Goal: Task Accomplishment & Management: Use online tool/utility

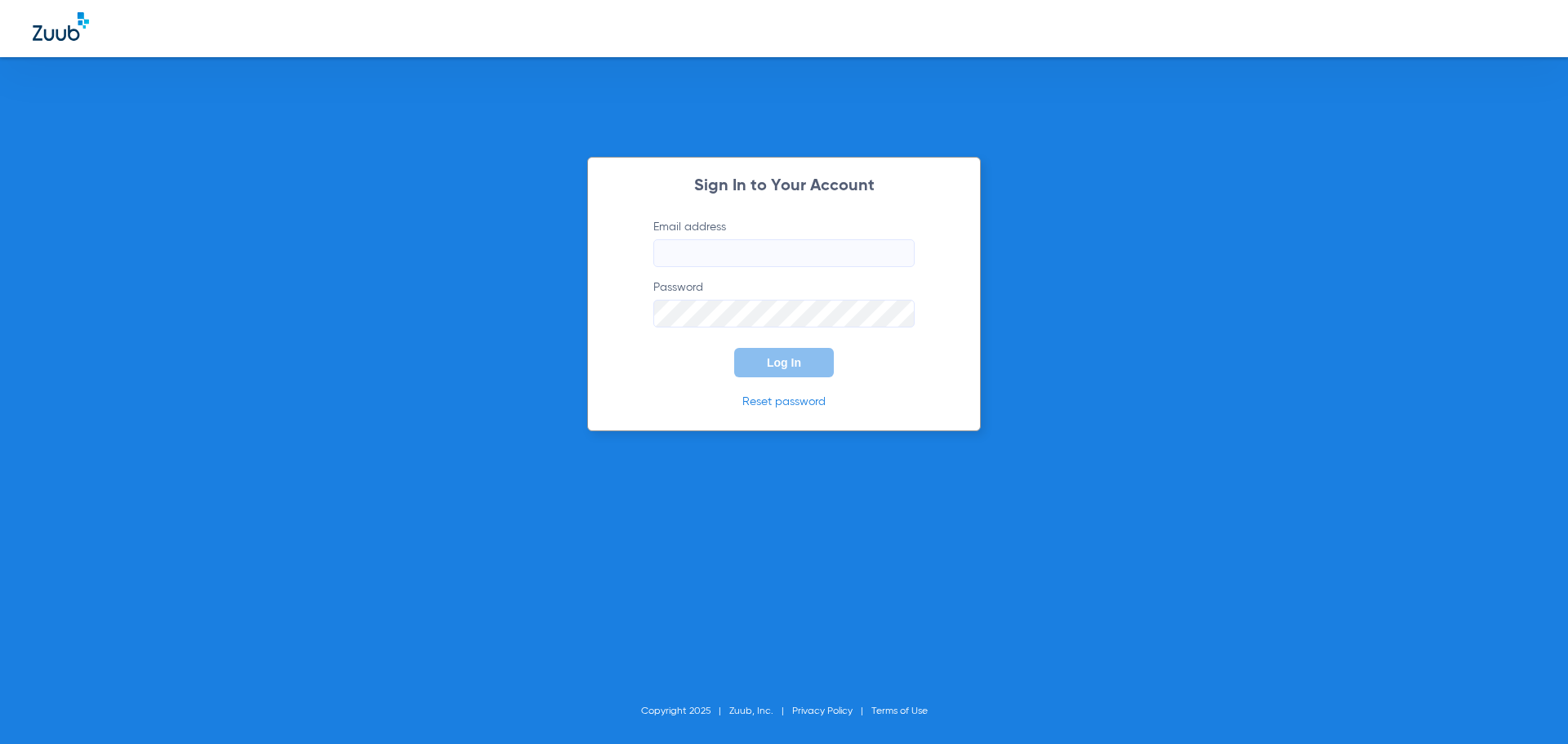
type input "[EMAIL_ADDRESS][DOMAIN_NAME]"
click at [762, 367] on button "Log In" at bounding box center [784, 362] width 100 height 29
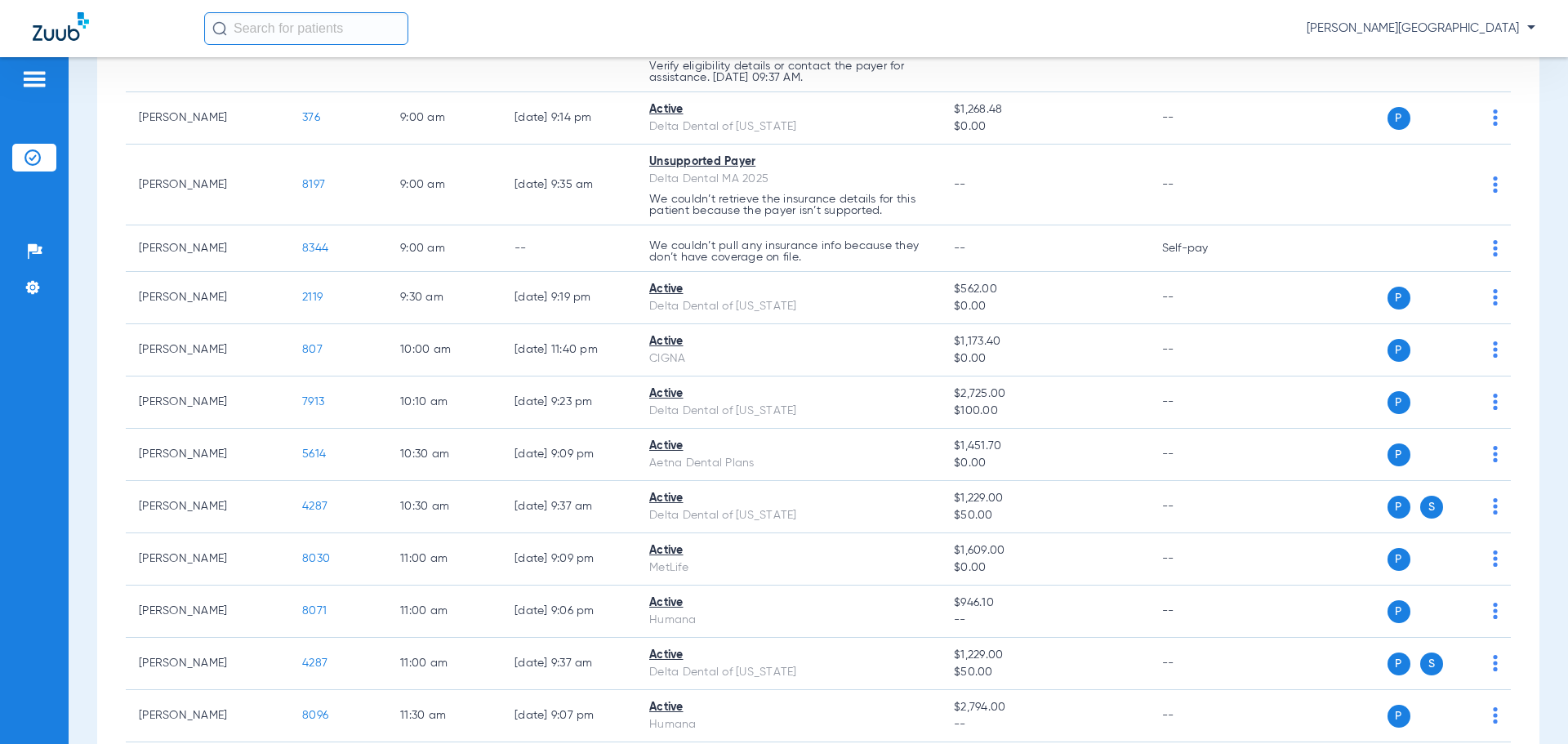
scroll to position [286, 0]
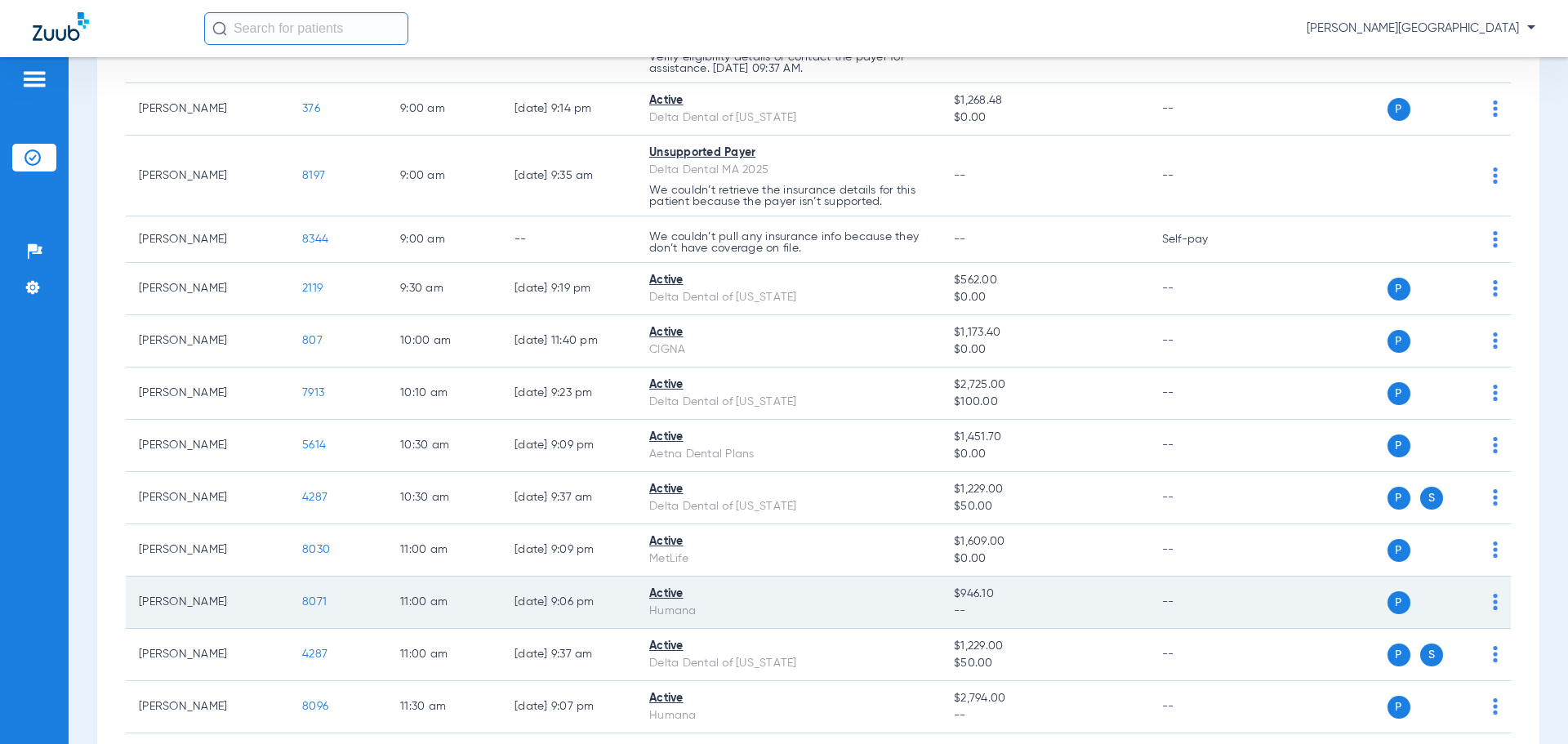
click at [310, 607] on span "8071" at bounding box center [314, 602] width 24 height 12
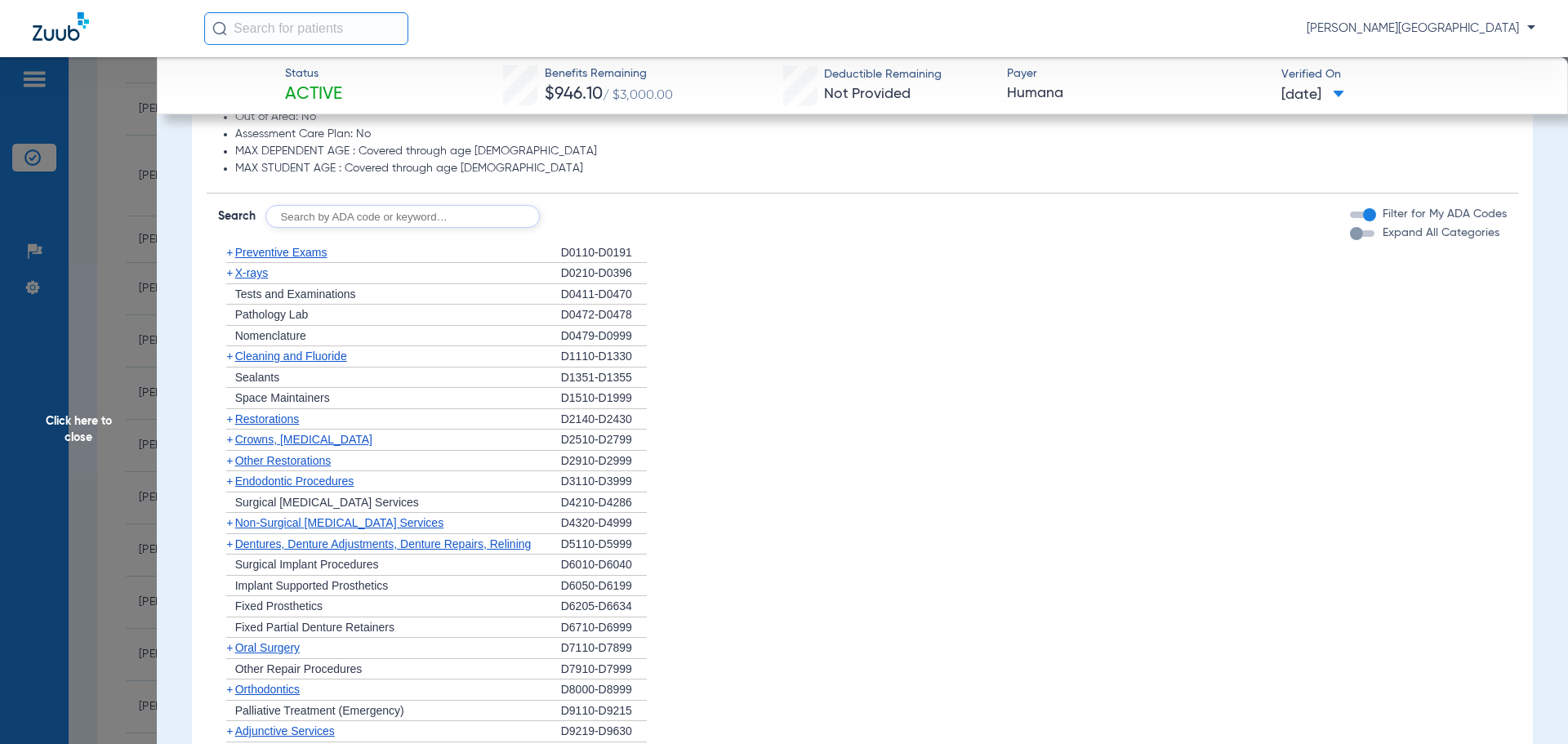
scroll to position [955, 0]
click at [229, 441] on span "+" at bounding box center [229, 437] width 7 height 13
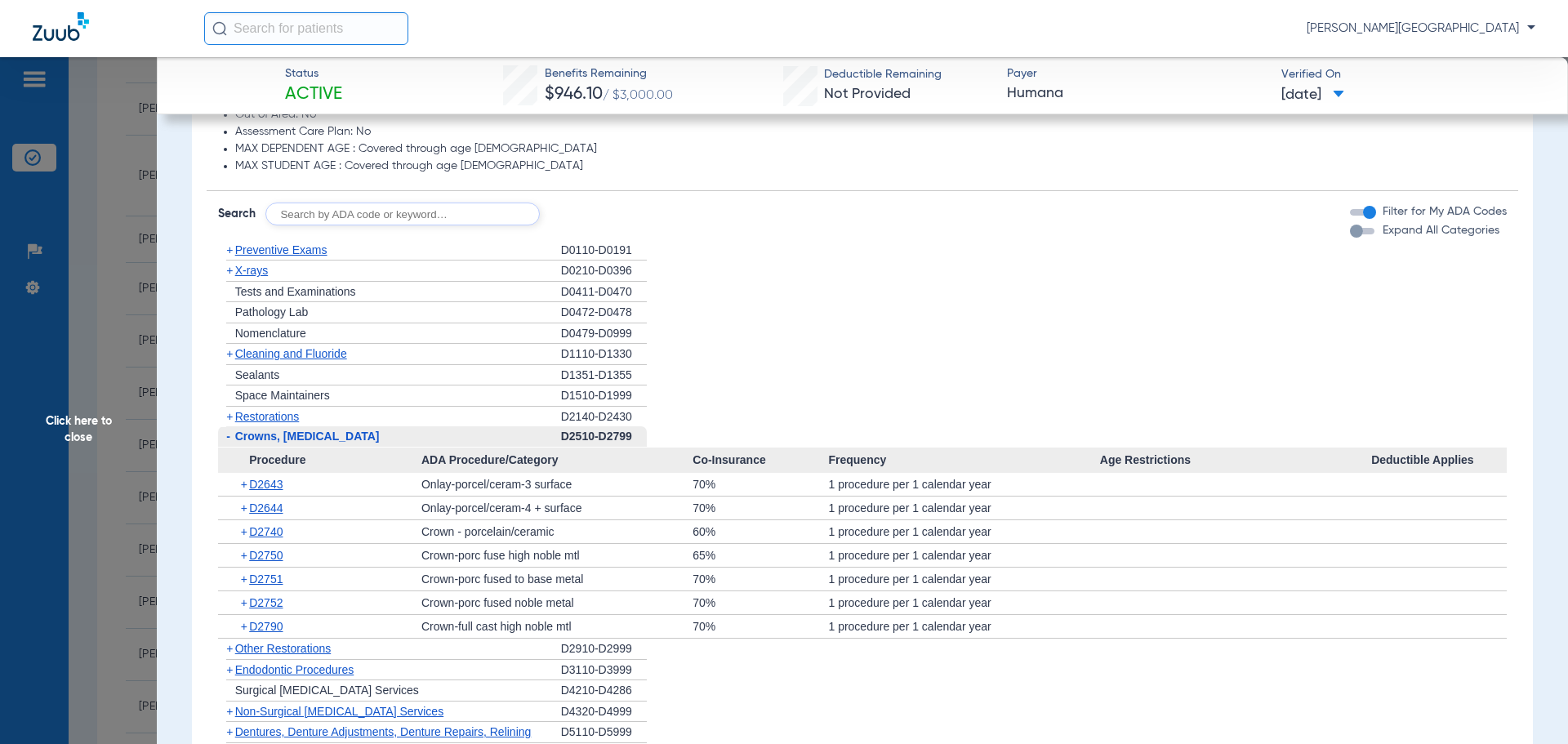
click at [239, 534] on div "+ D2740" at bounding box center [325, 532] width 192 height 23
click at [258, 529] on span "D2740" at bounding box center [266, 532] width 33 height 13
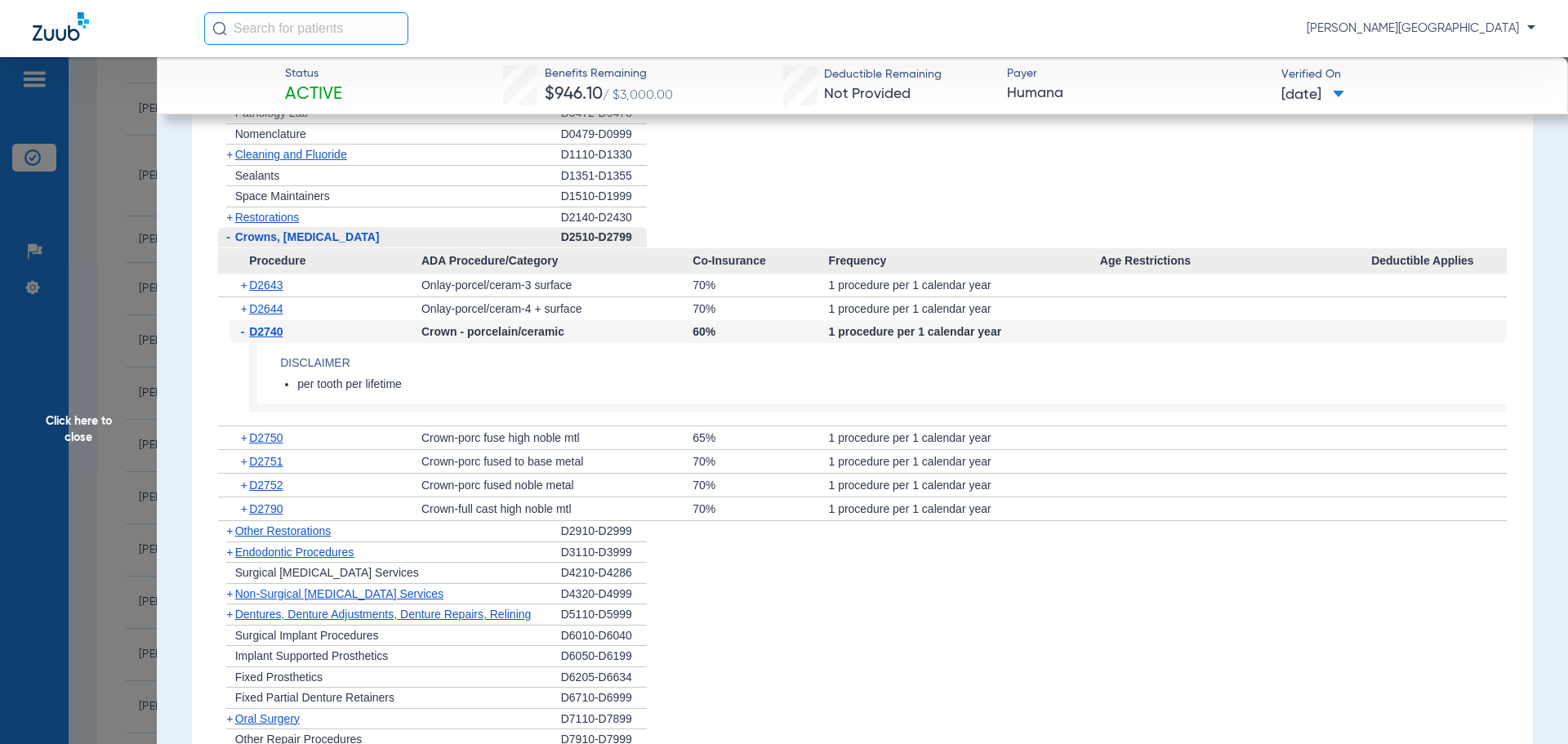
scroll to position [1157, 0]
click at [243, 461] on span "+" at bounding box center [245, 458] width 9 height 23
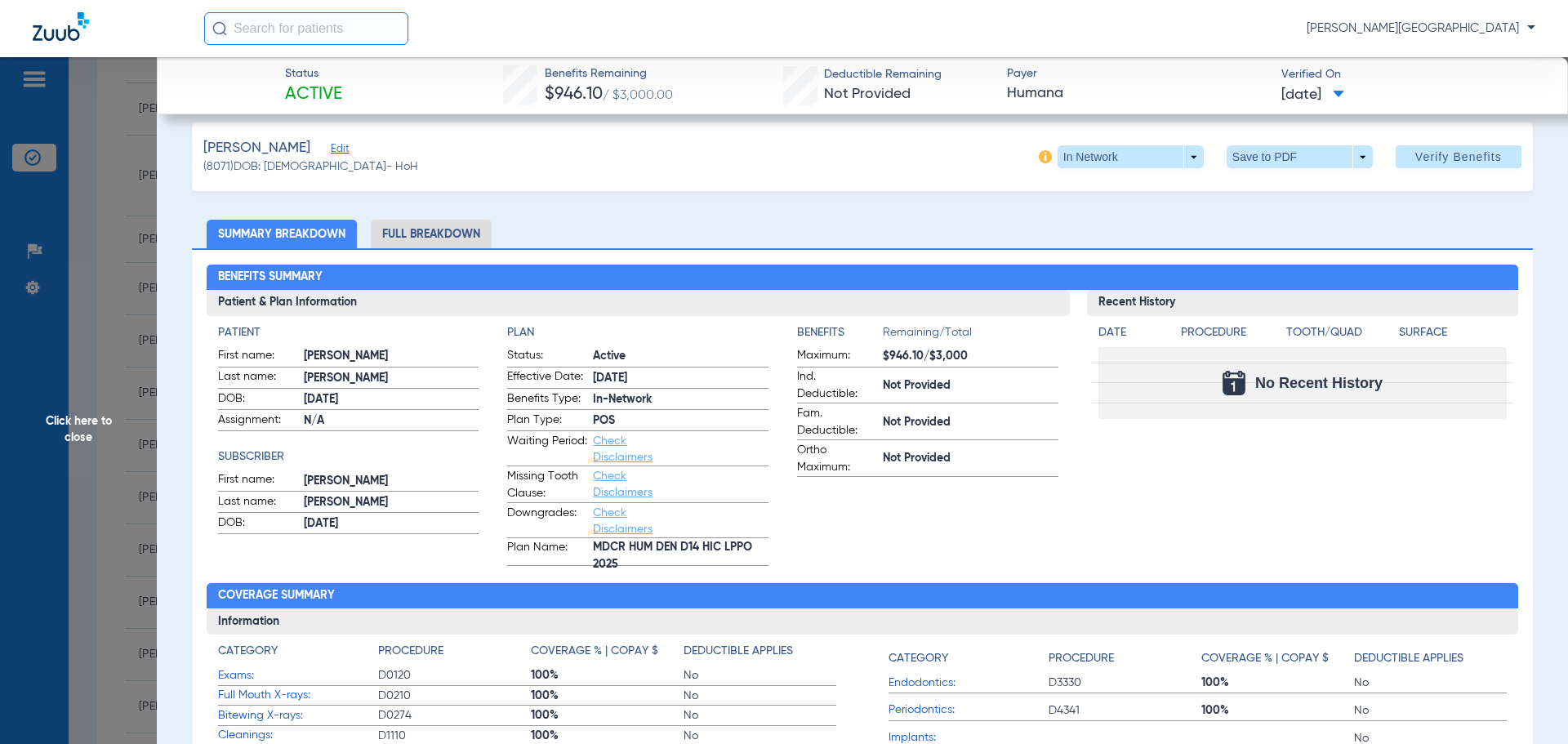
scroll to position [12, 0]
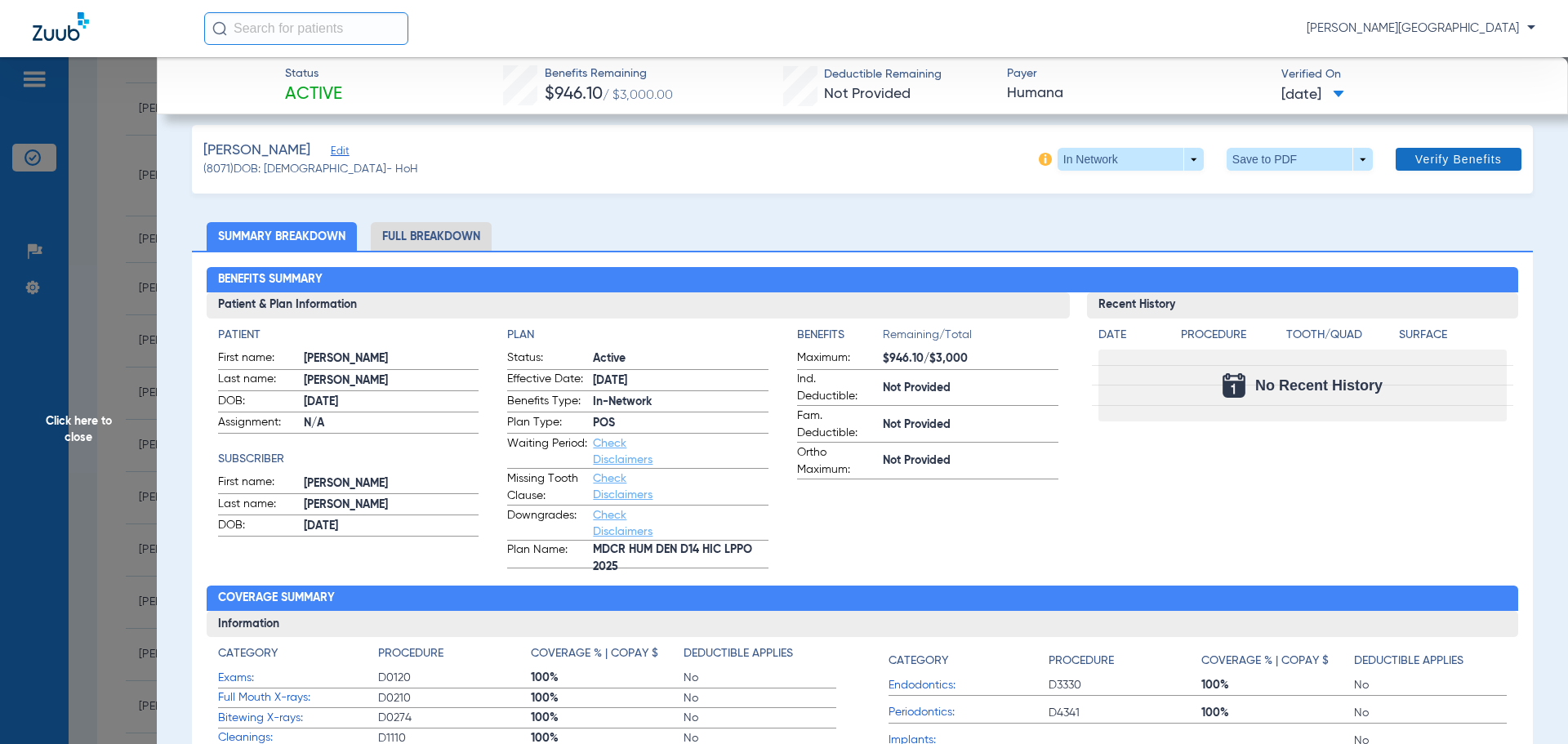
click at [1457, 165] on span "Verify Benefits" at bounding box center [1458, 160] width 86 height 13
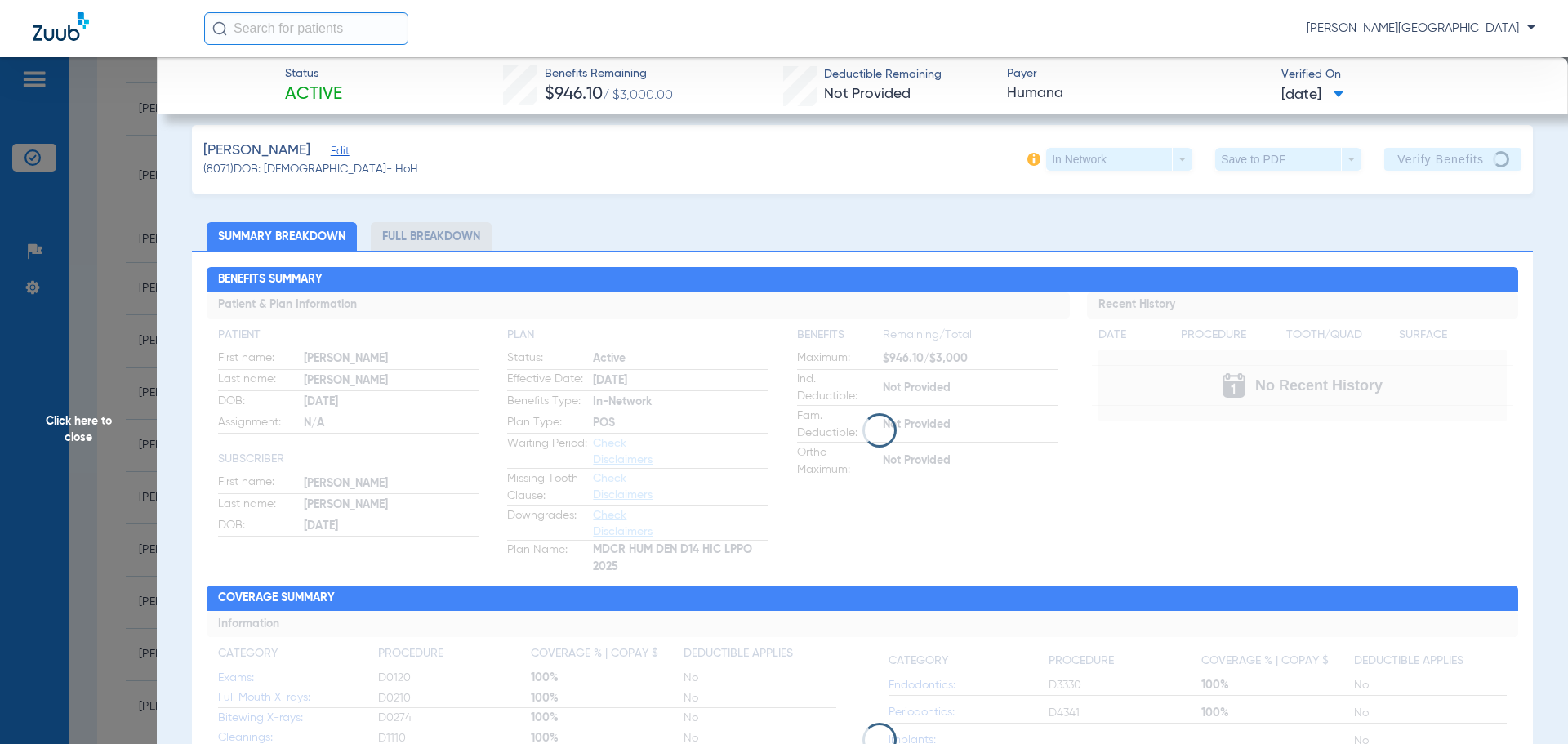
click at [433, 249] on li "Full Breakdown" at bounding box center [430, 236] width 120 height 28
click at [81, 406] on span "Click here to close" at bounding box center [78, 429] width 157 height 744
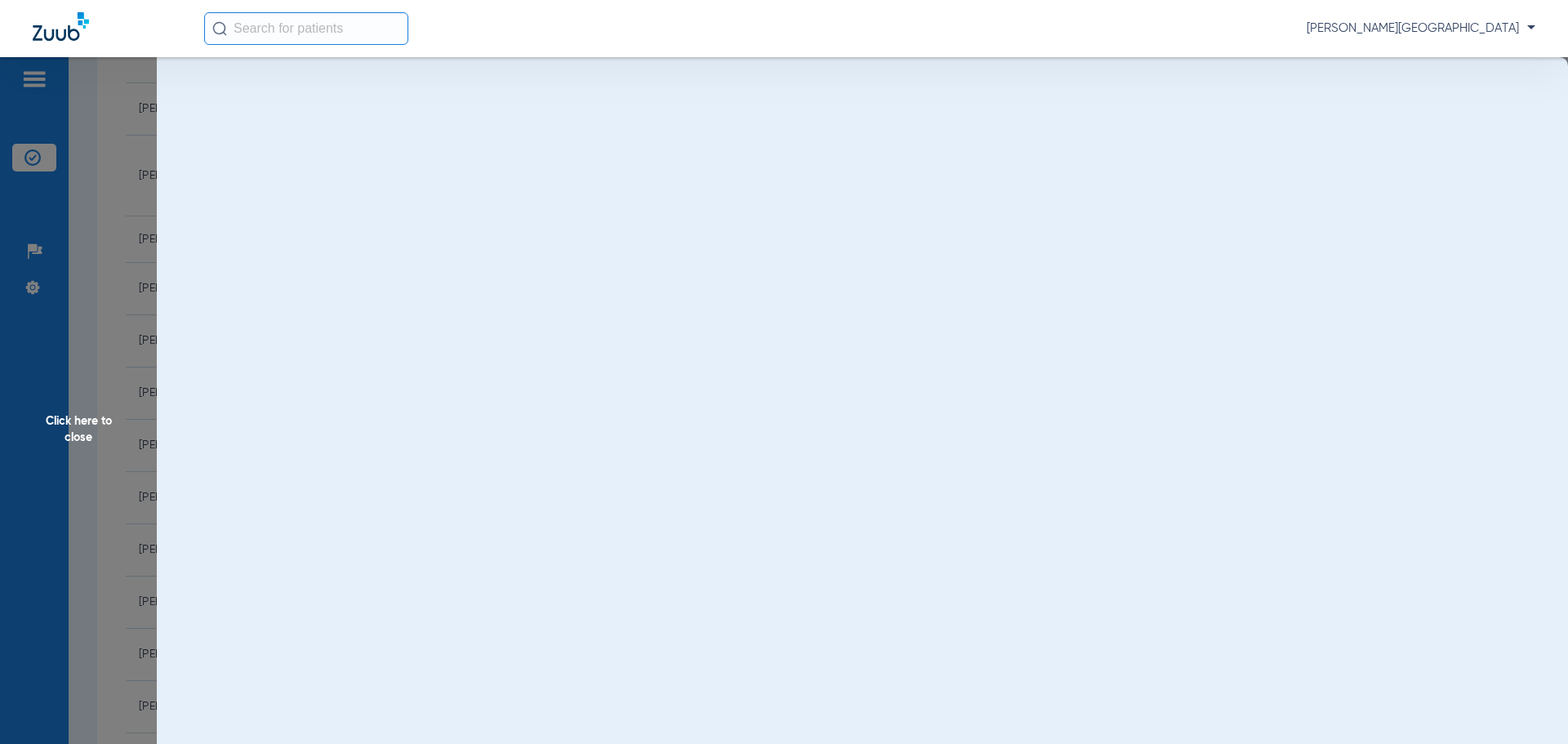
scroll to position [0, 0]
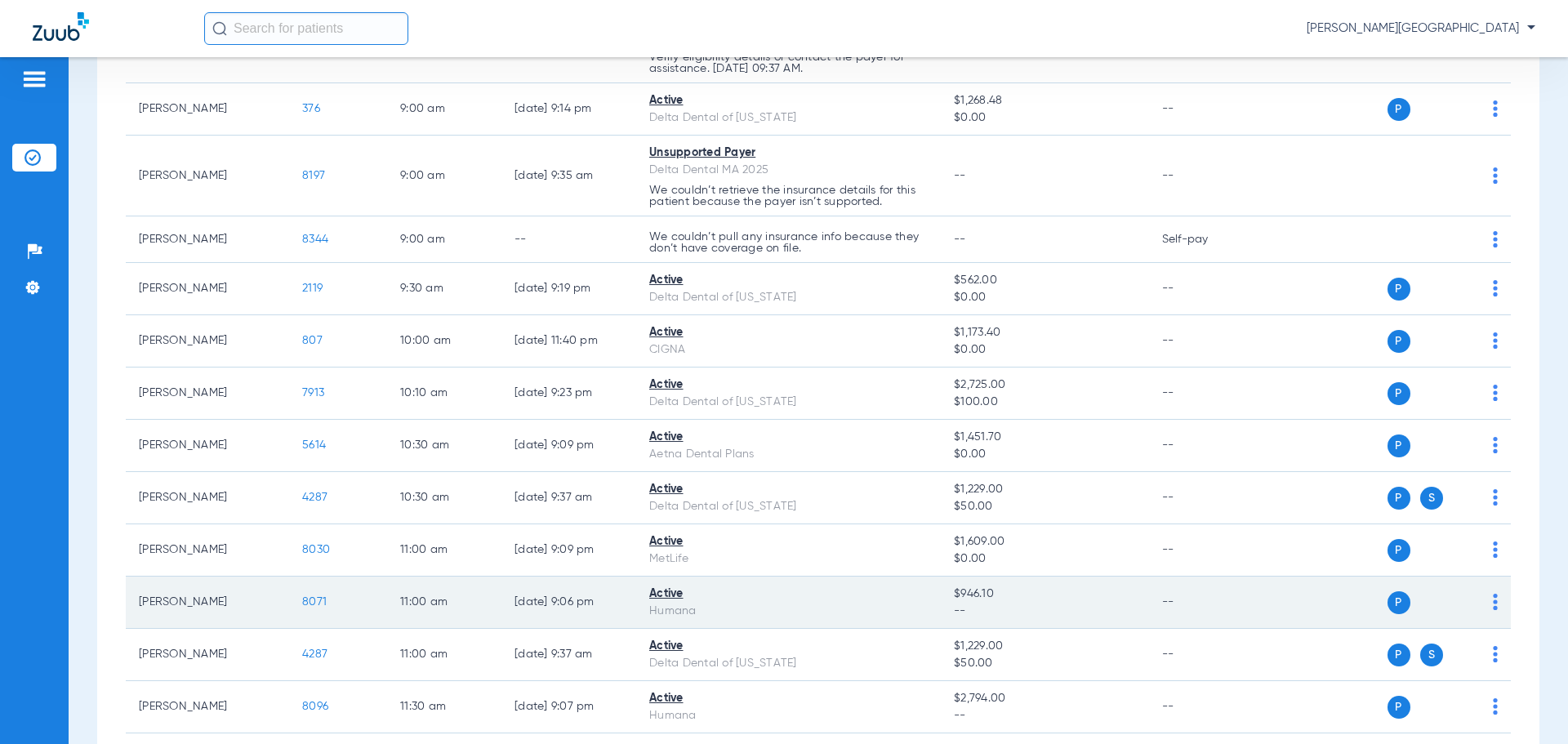
click at [309, 604] on span "8071" at bounding box center [314, 602] width 24 height 12
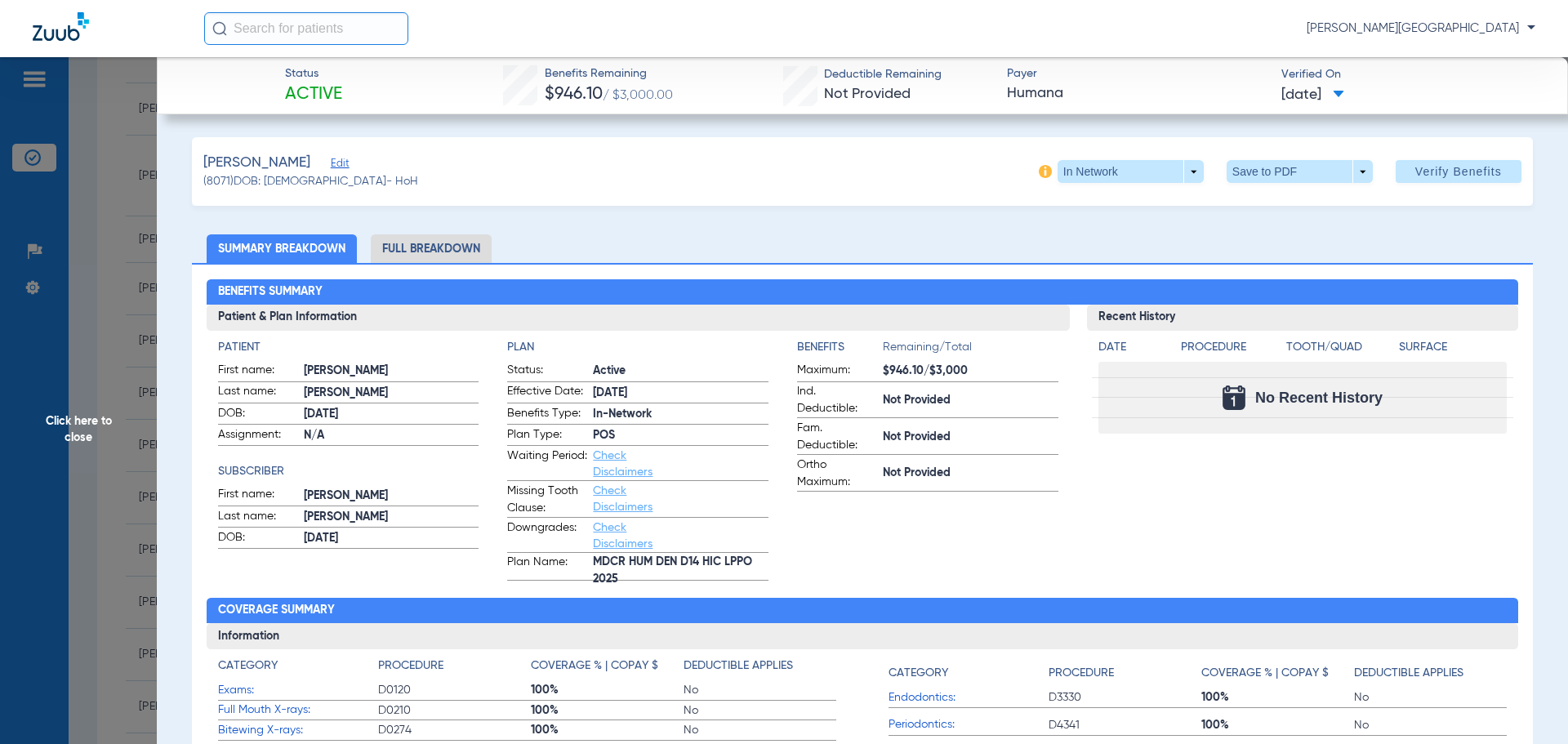
click at [442, 249] on li "Full Breakdown" at bounding box center [430, 249] width 120 height 28
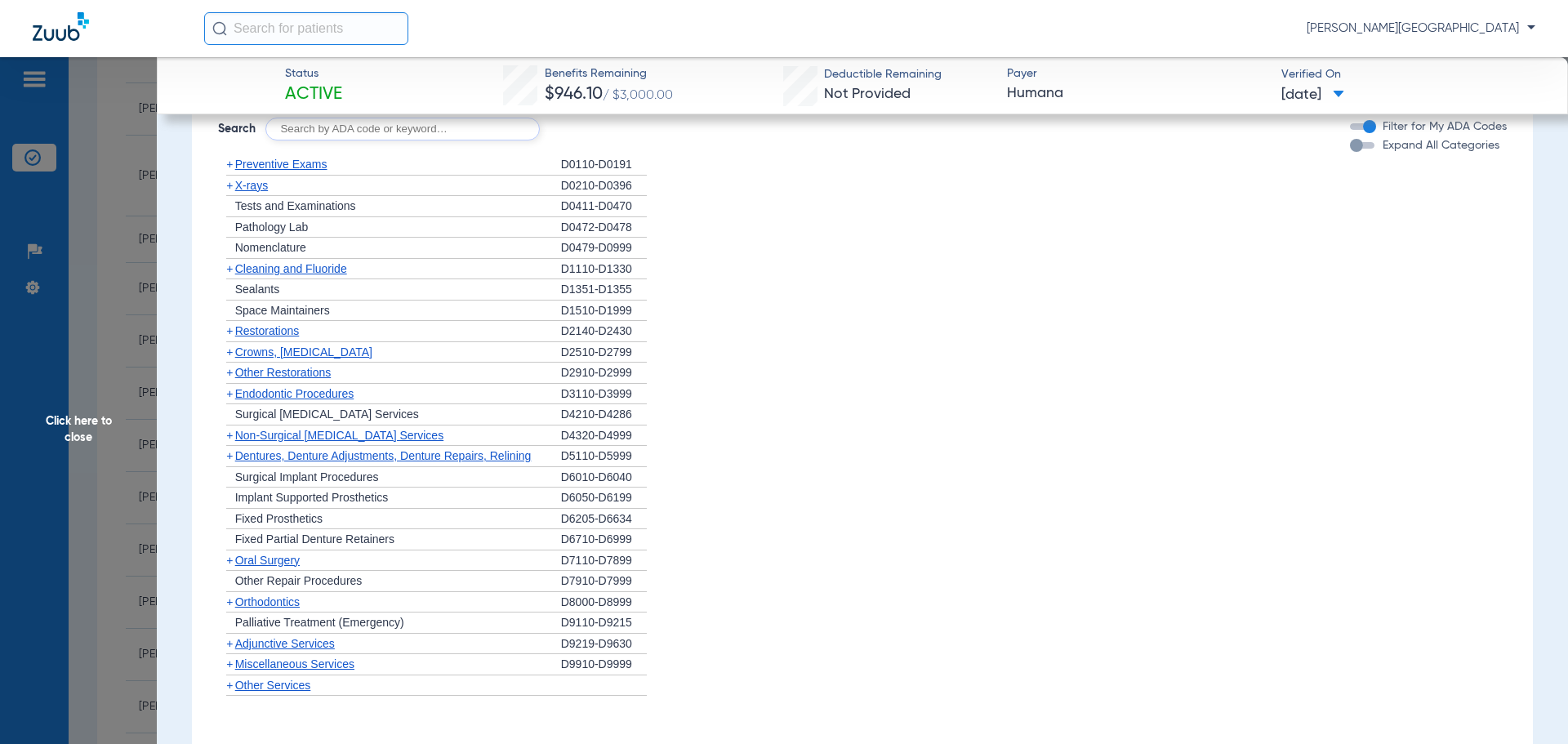
scroll to position [1481, 0]
click at [229, 357] on span "+" at bounding box center [229, 356] width 7 height 13
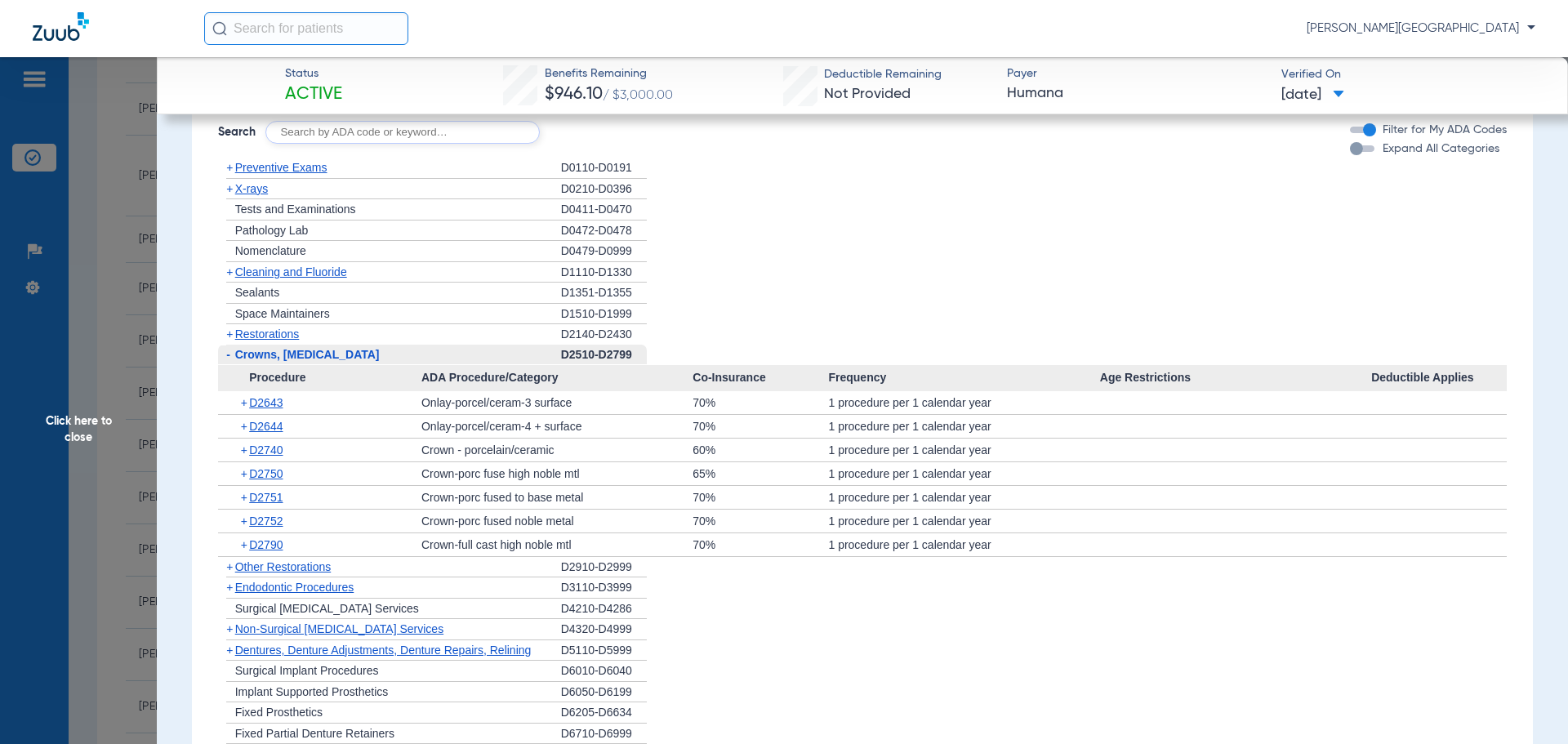
click at [244, 453] on span "+" at bounding box center [245, 451] width 9 height 23
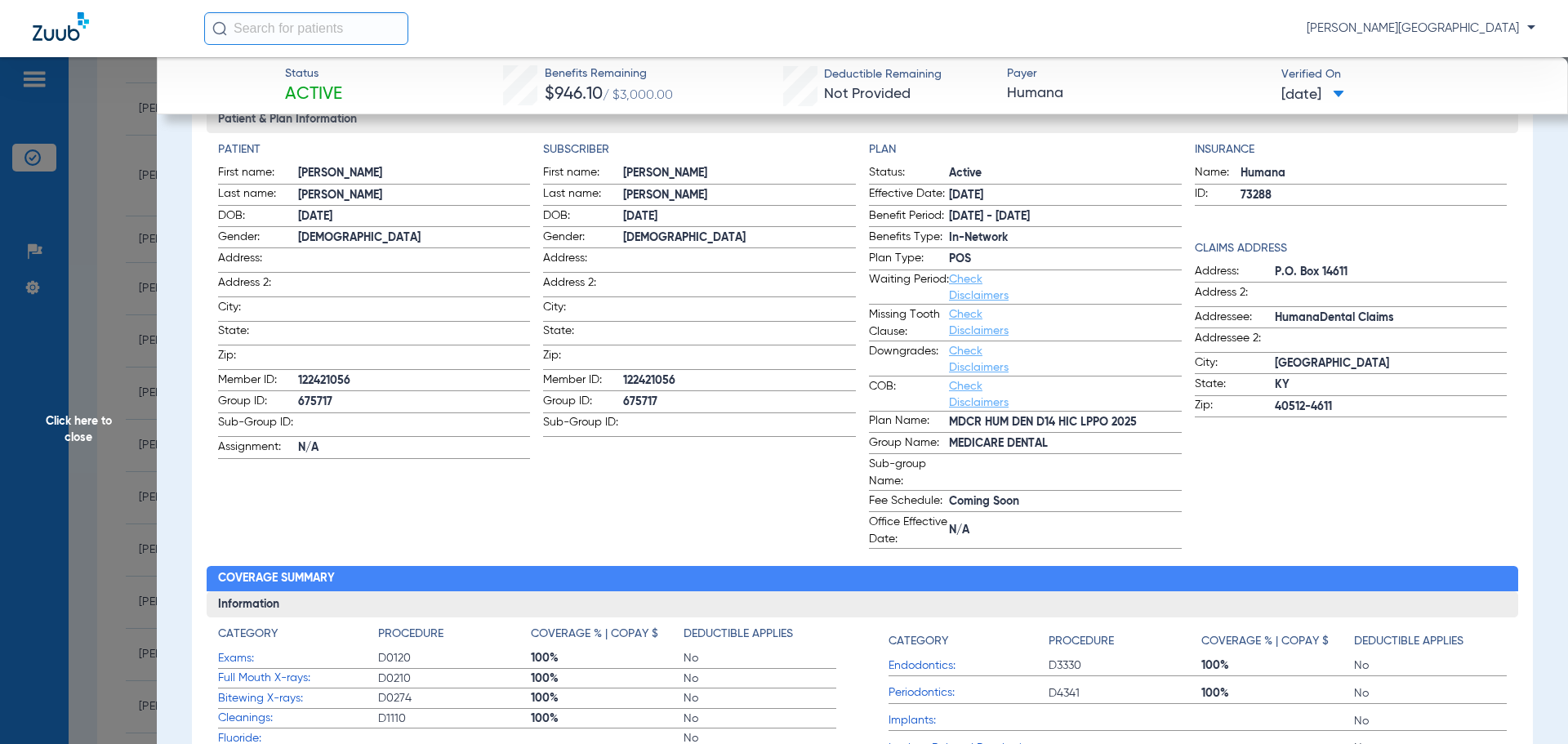
scroll to position [158, 0]
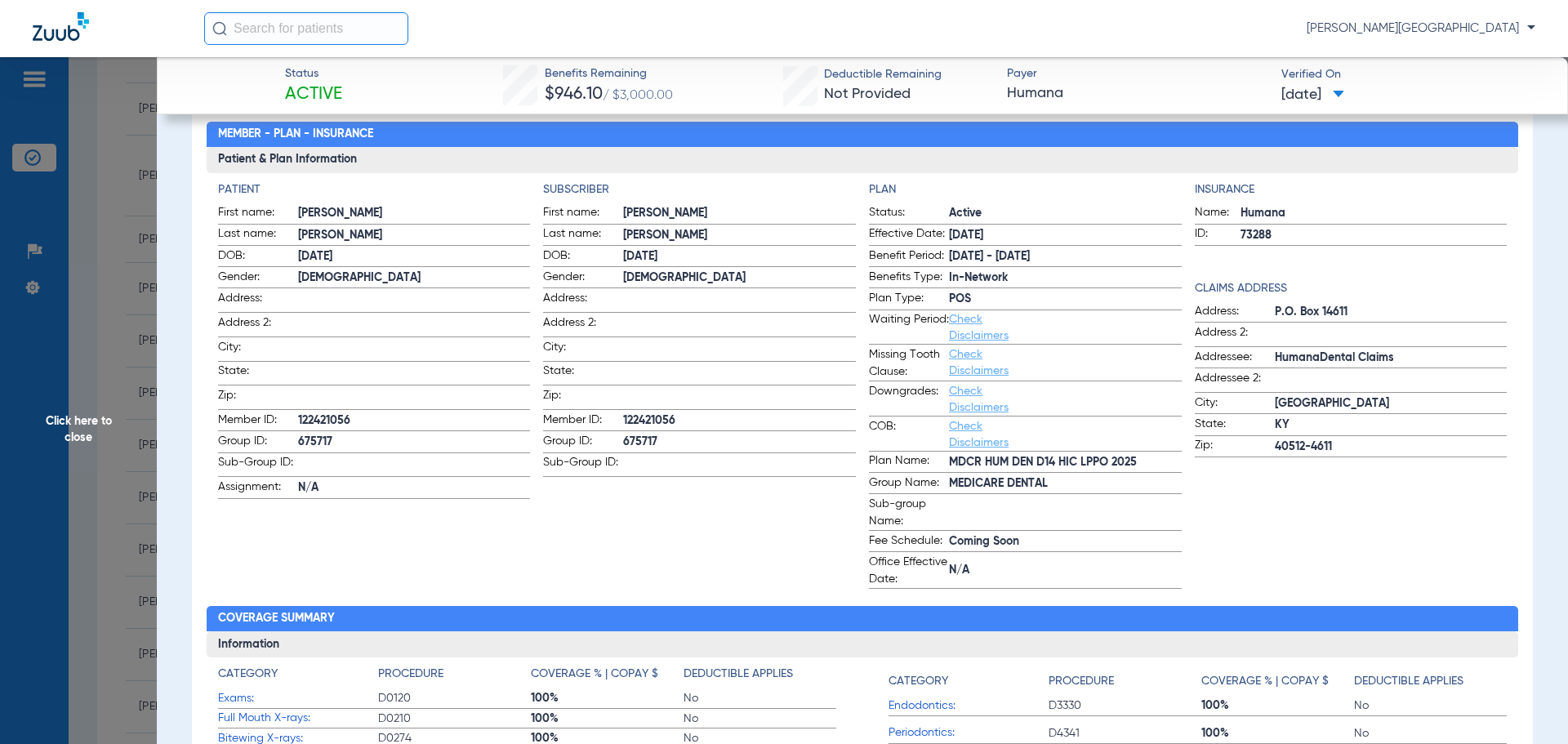
click at [962, 433] on link "Check Disclaimers" at bounding box center [979, 434] width 60 height 27
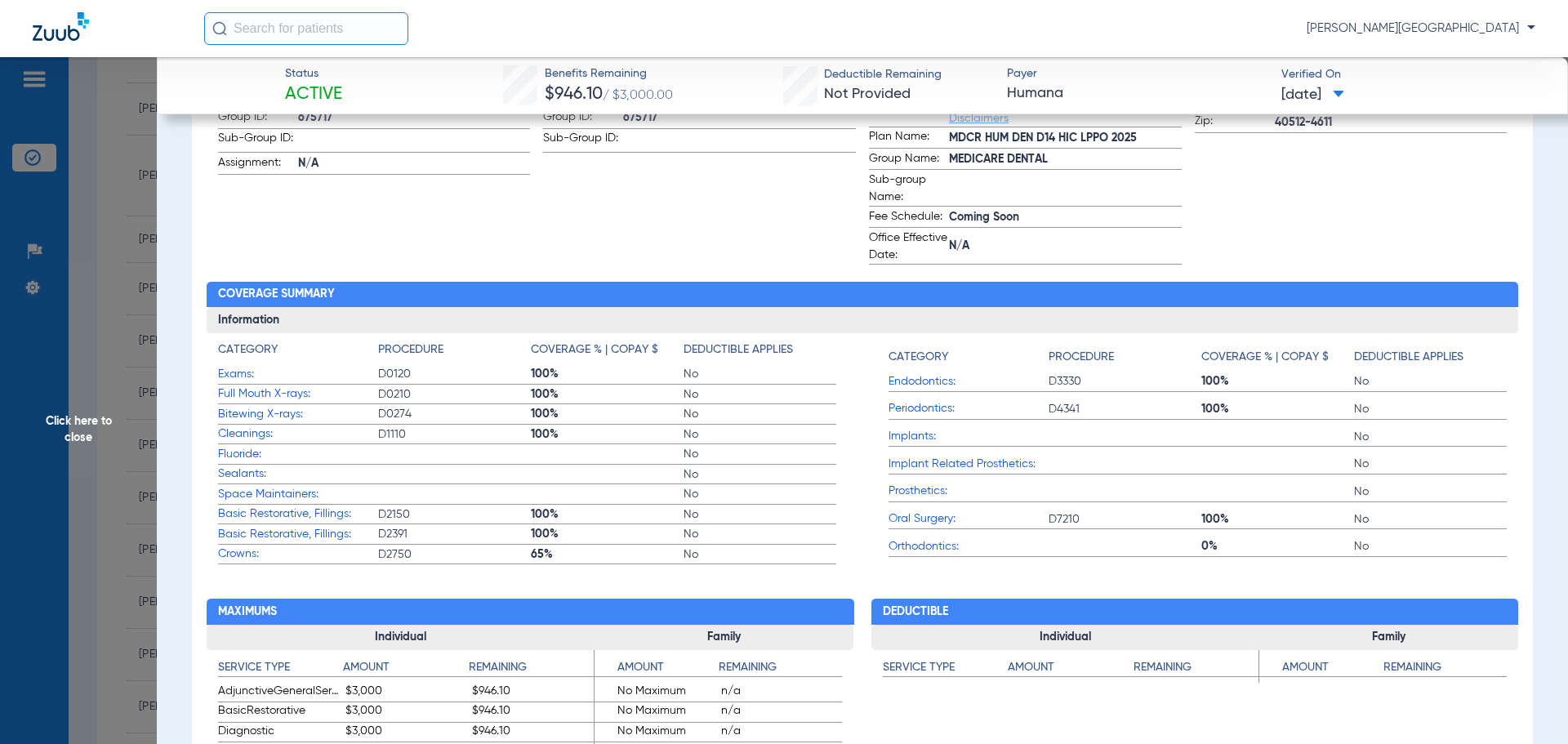
scroll to position [0, 0]
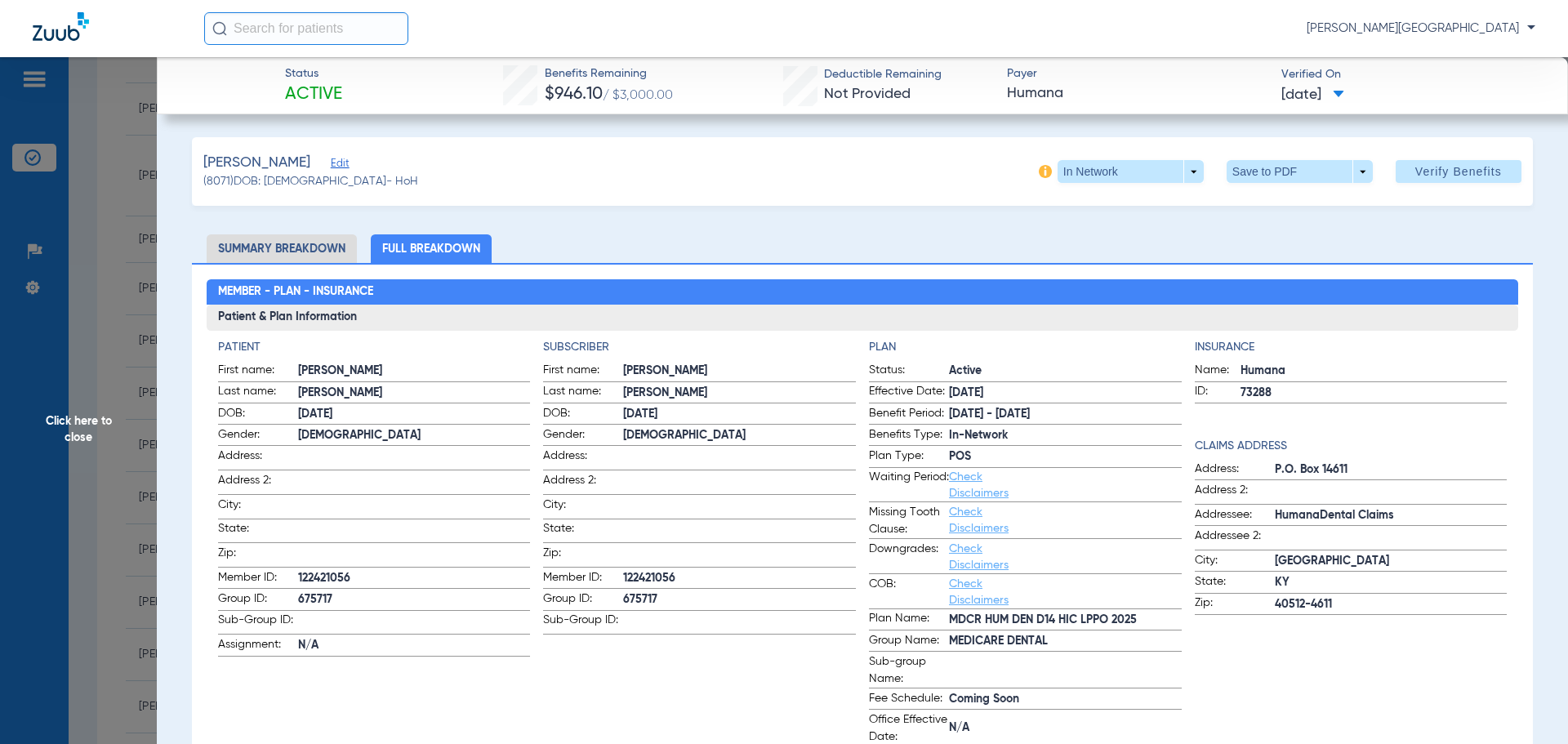
click at [91, 406] on span "Click here to close" at bounding box center [78, 429] width 157 height 744
